Goal: Submit feedback/report problem: Submit feedback/report problem

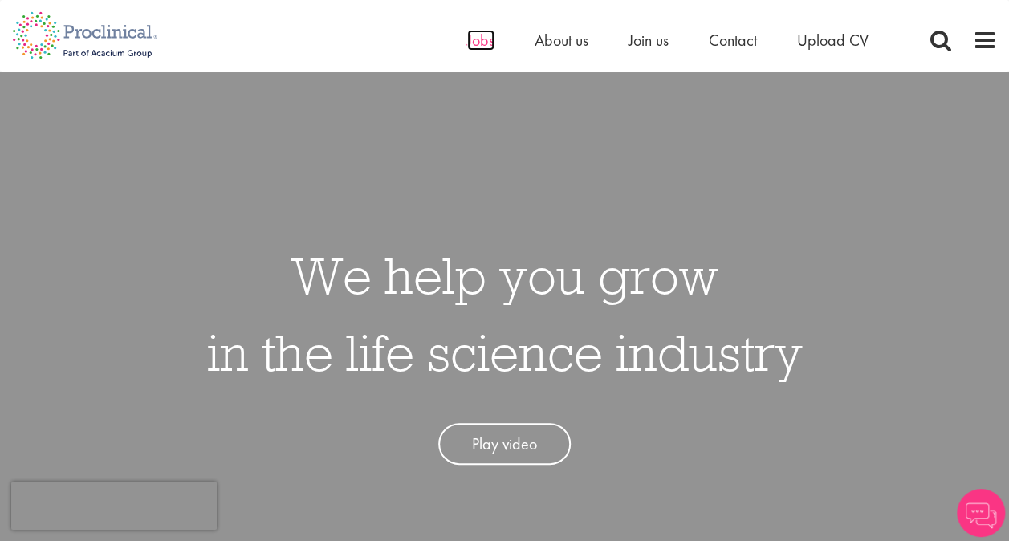
click at [482, 42] on span "Jobs" at bounding box center [480, 40] width 27 height 21
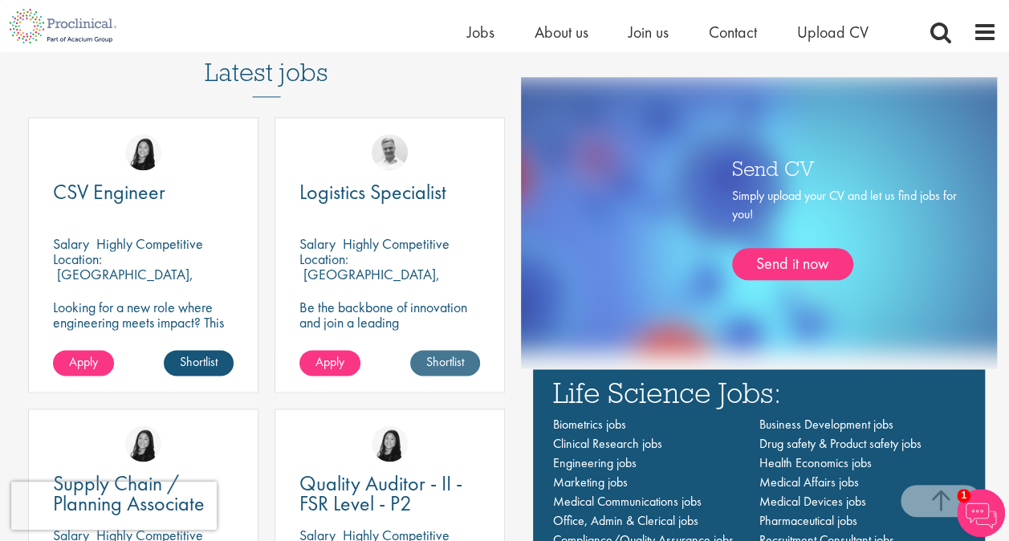
scroll to position [883, 0]
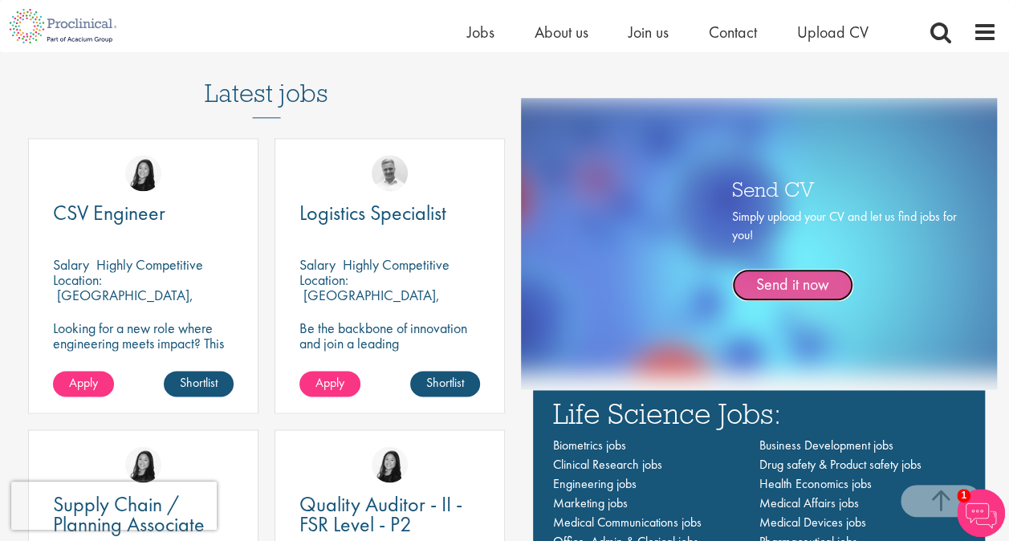
click at [765, 291] on link "Send it now" at bounding box center [792, 285] width 121 height 32
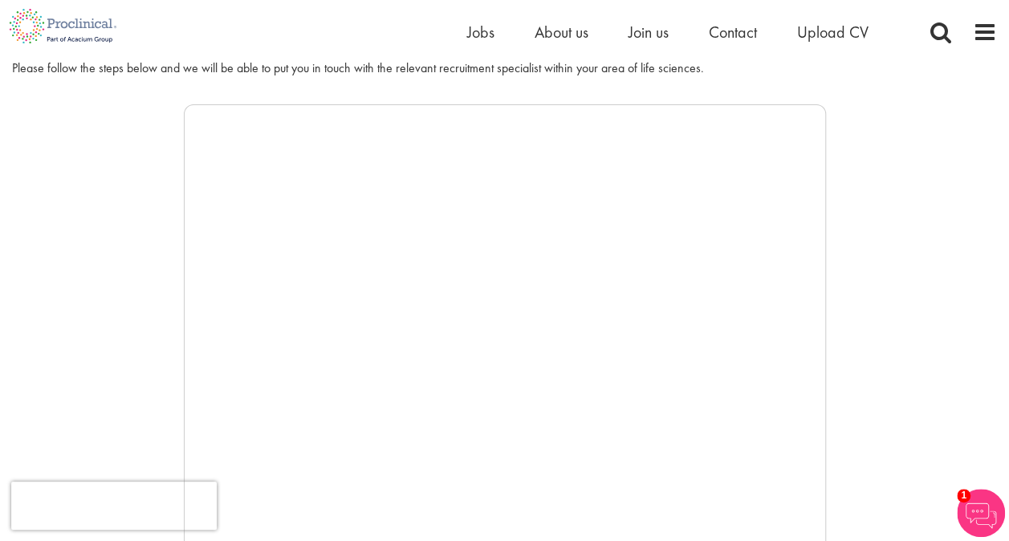
scroll to position [321, 0]
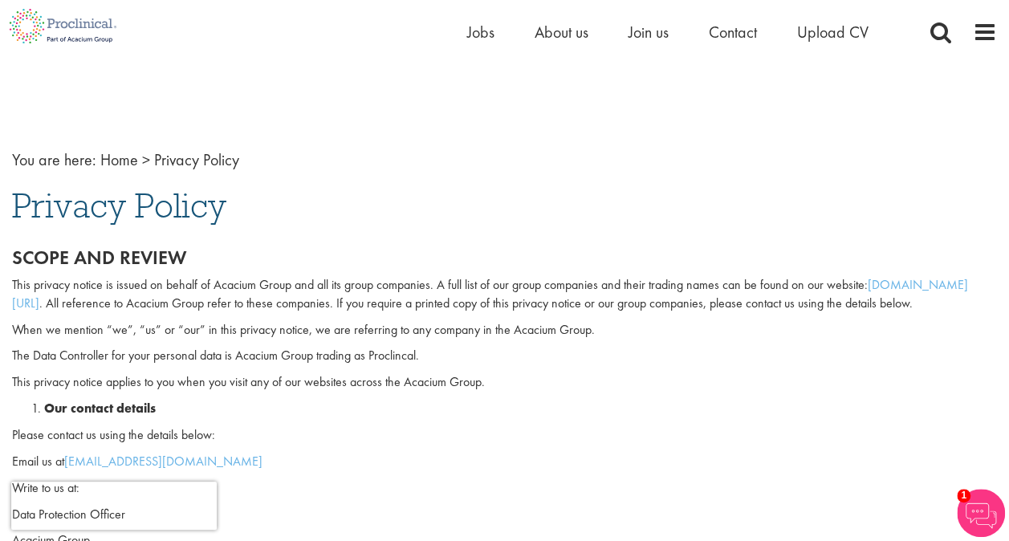
scroll to position [26, 0]
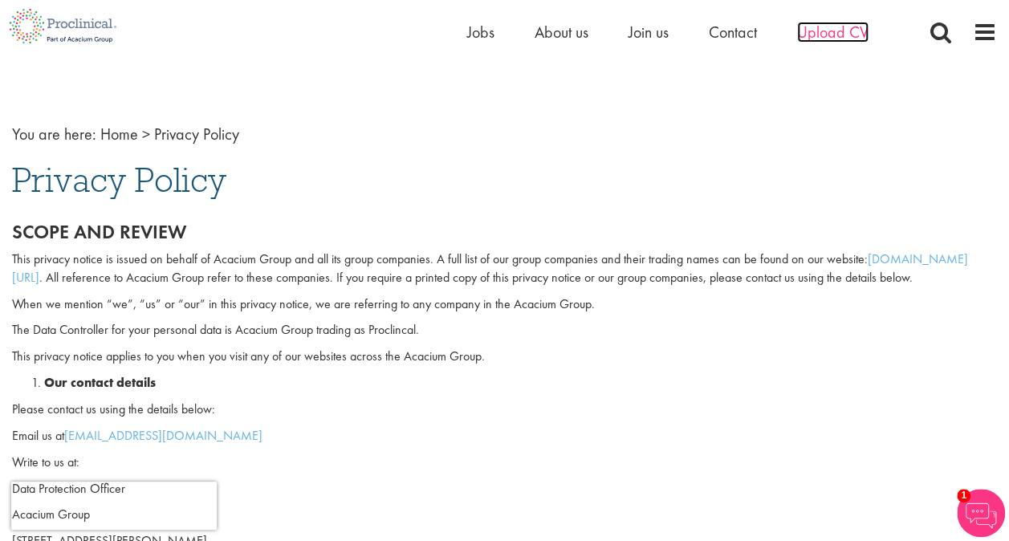
click at [842, 31] on span "Upload CV" at bounding box center [832, 32] width 71 height 21
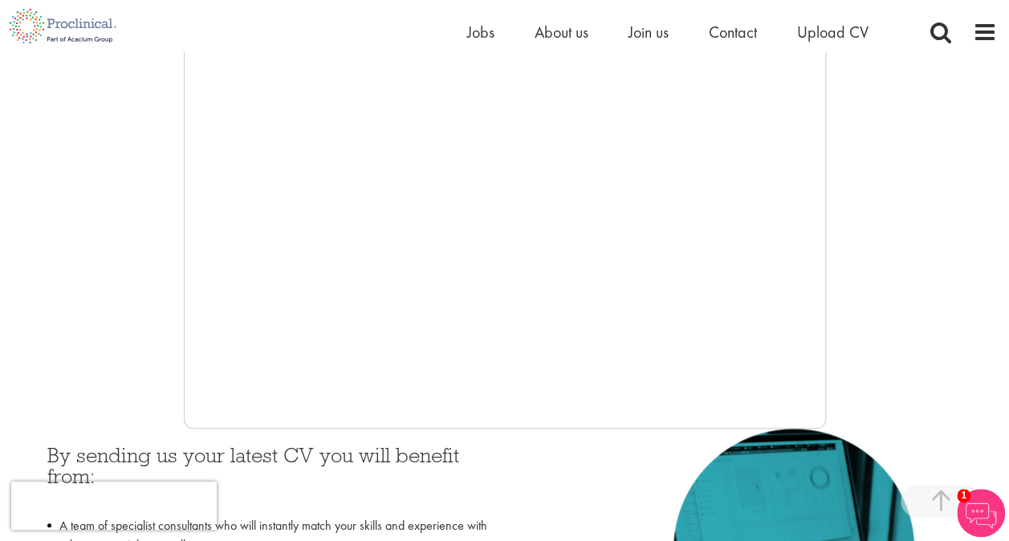
scroll to position [442, 0]
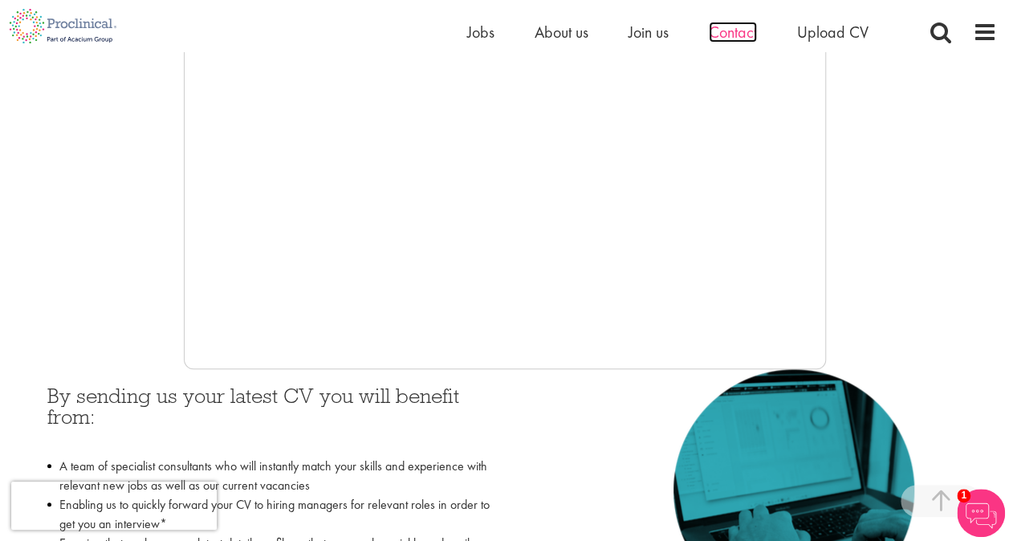
click at [742, 37] on span "Contact" at bounding box center [733, 32] width 48 height 21
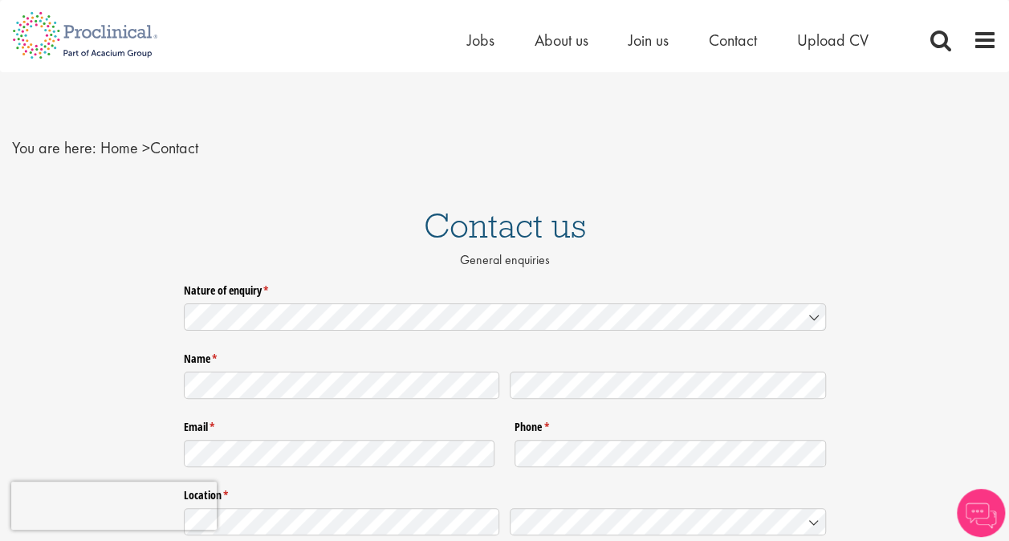
drag, startPoint x: 1008, startPoint y: 73, endPoint x: 1000, endPoint y: 169, distance: 95.9
click at [1000, 169] on div "You are here: Home > Contact" at bounding box center [504, 132] width 1009 height 120
click at [814, 319] on icon at bounding box center [814, 318] width 8 height 4
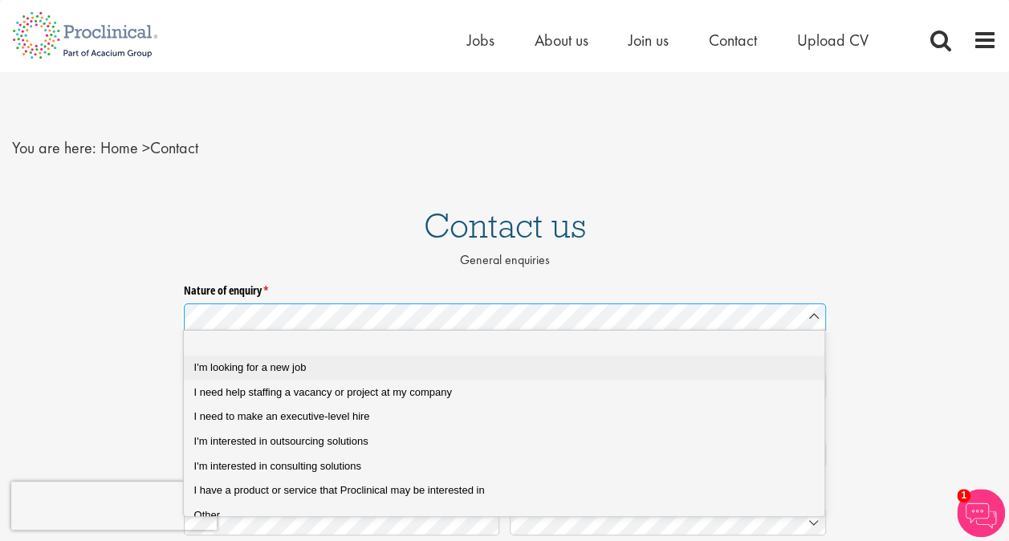
click at [446, 369] on div "I'm looking for a new job" at bounding box center [510, 368] width 633 height 14
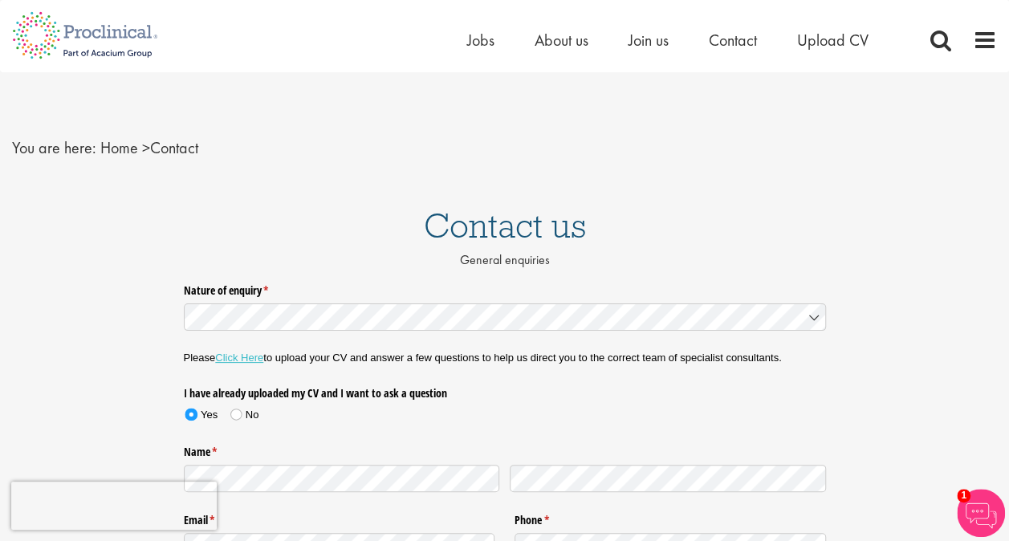
drag, startPoint x: 739, startPoint y: 431, endPoint x: 496, endPoint y: 424, distance: 242.6
click at [739, 431] on div "I have already uploaded my CV and I want to ask a question Yes No" at bounding box center [505, 404] width 642 height 59
drag, startPoint x: 1007, startPoint y: 205, endPoint x: 1013, endPoint y: 222, distance: 18.0
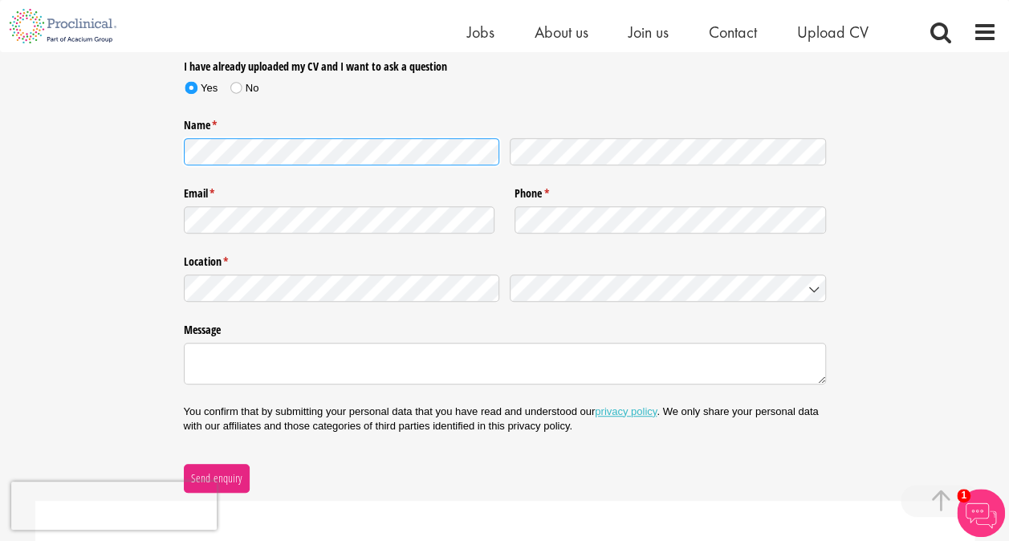
scroll to position [312, 0]
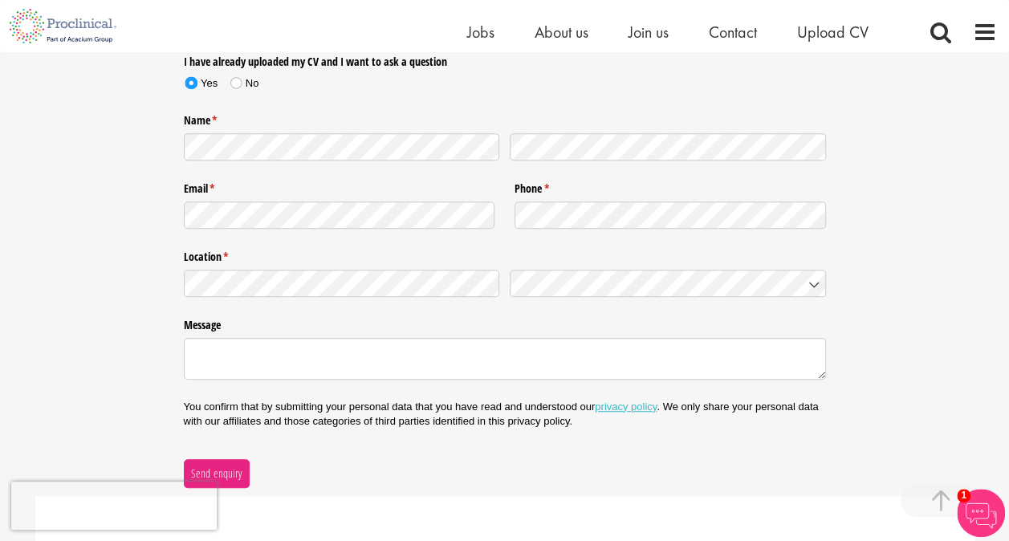
click at [481, 325] on label "Message" at bounding box center [505, 322] width 642 height 21
click at [481, 338] on textarea "Message" at bounding box center [505, 358] width 642 height 41
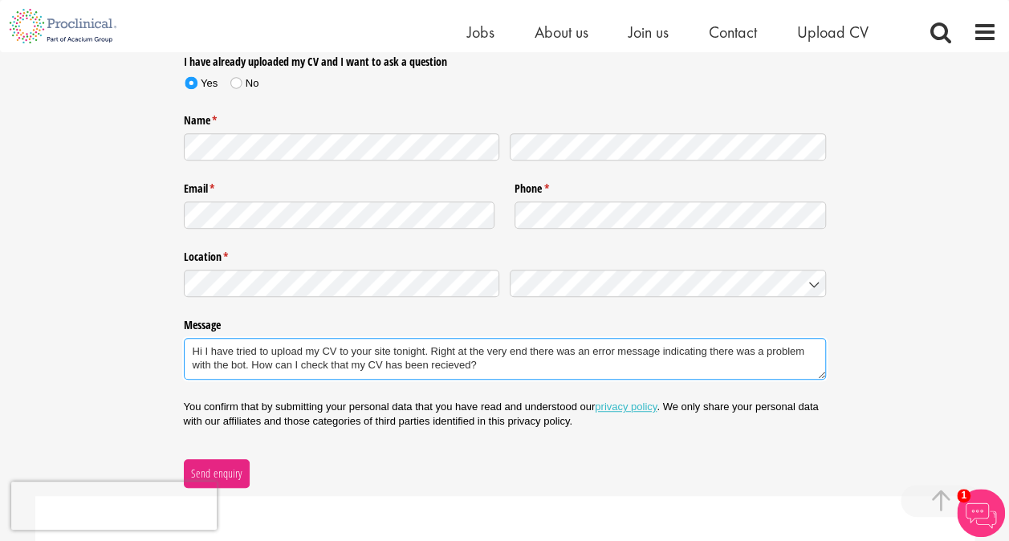
click at [453, 365] on textarea "Hi I have tried to upload my CV to your site tonight. Right at the very end the…" at bounding box center [505, 359] width 642 height 42
click at [453, 369] on textarea "Hi I have tried to upload my CV to your site tonight. Right at the very end the…" at bounding box center [505, 359] width 642 height 42
click at [499, 364] on textarea "Hi I have tried to upload my CV to your site tonight. Right at the very end the…" at bounding box center [505, 359] width 642 height 42
type textarea "Hi I have tried to upload my CV to your site tonight. Right at the very end the…"
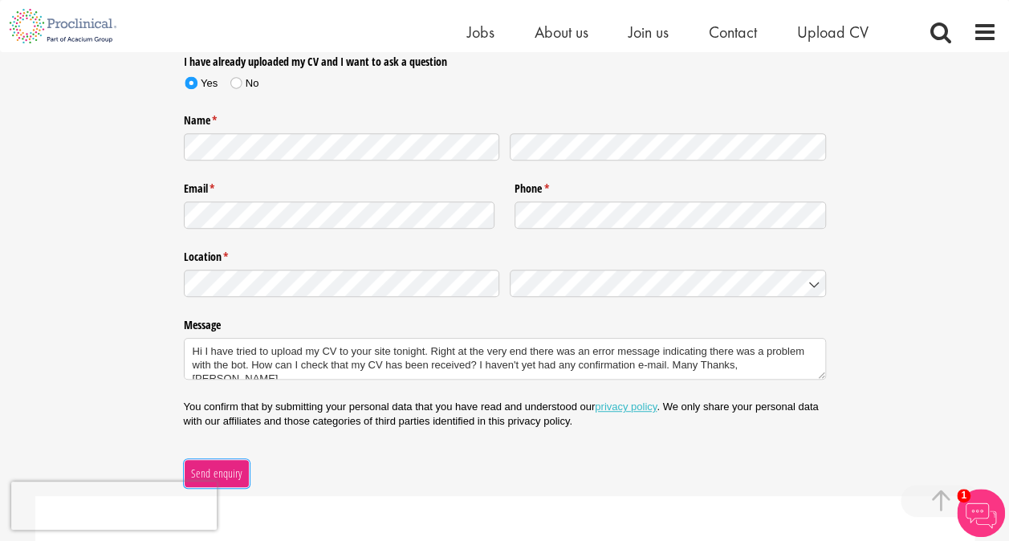
click at [228, 469] on span "Send enquiry" at bounding box center [216, 474] width 52 height 18
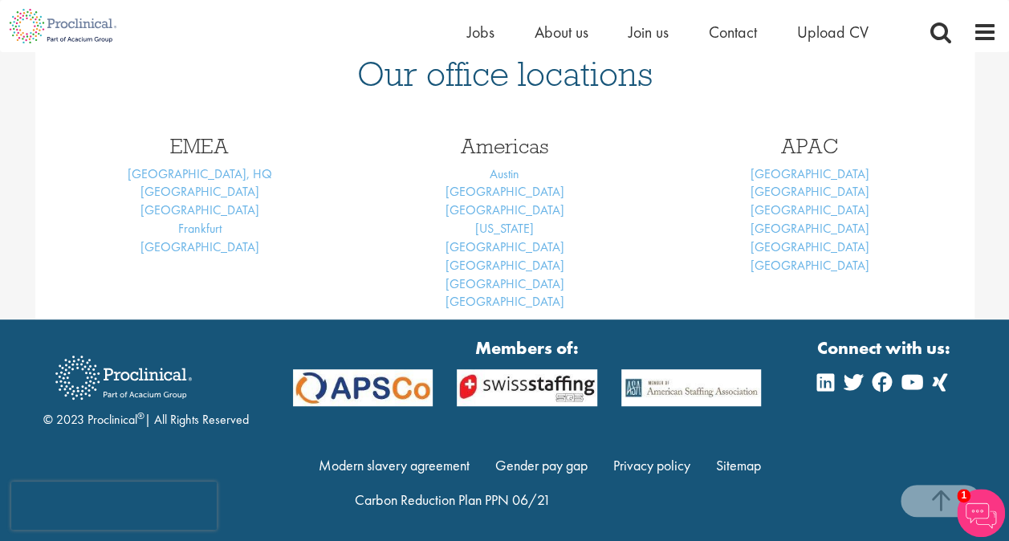
scroll to position [257, 0]
